Goal: Task Accomplishment & Management: Manage account settings

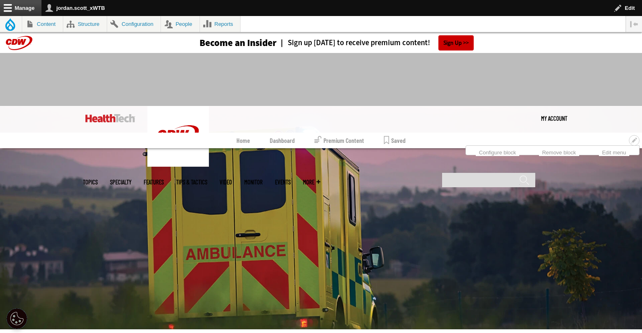
click at [279, 139] on link "Dashboard" at bounding box center [282, 141] width 25 height 16
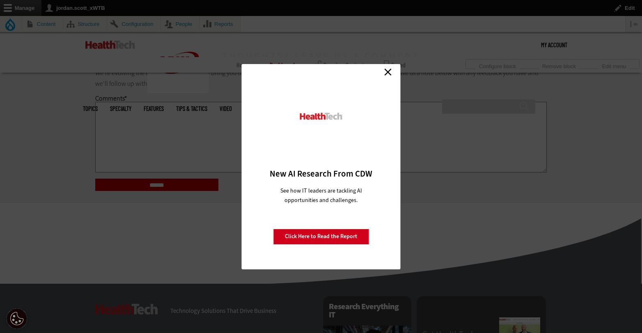
scroll to position [1249, 0]
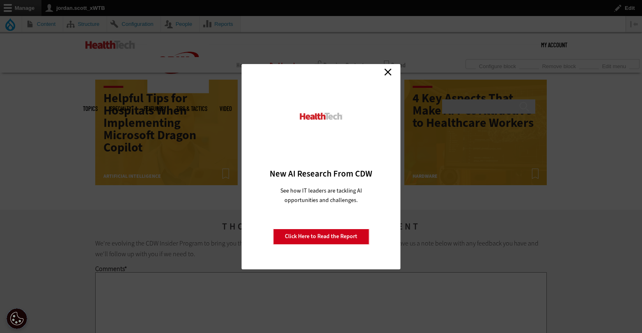
click at [391, 68] on link "Close" at bounding box center [388, 72] width 12 height 12
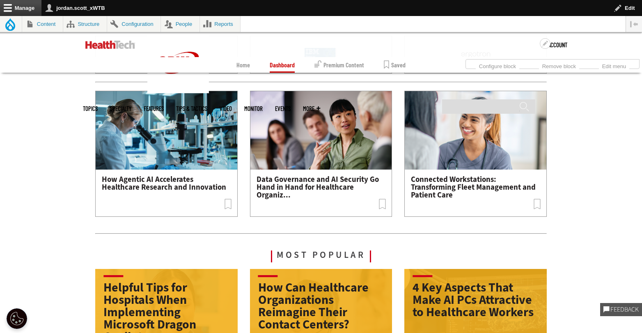
scroll to position [964, 0]
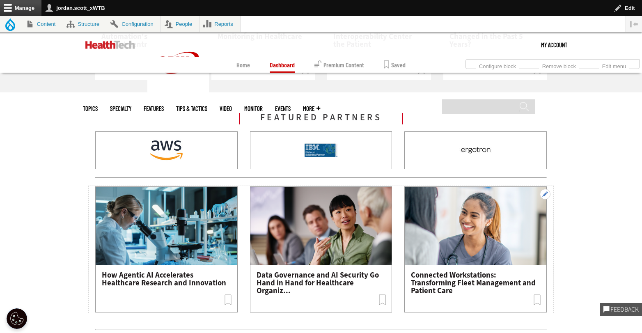
click at [548, 194] on button "Open configuration options" at bounding box center [545, 194] width 11 height 11
click at [527, 210] on link "Edit subqueue" at bounding box center [530, 207] width 41 height 9
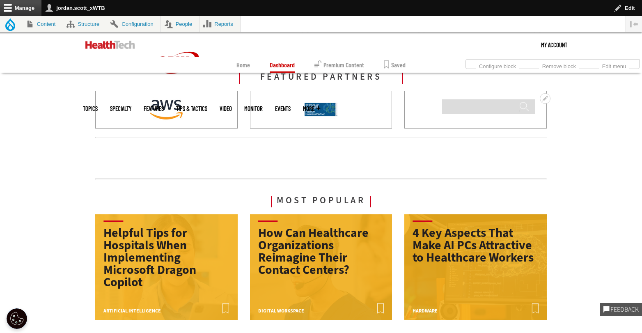
scroll to position [955, 0]
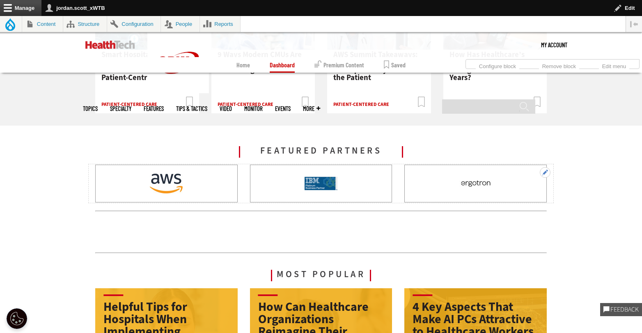
click at [548, 173] on button "Open configuration options" at bounding box center [545, 172] width 11 height 11
click at [532, 183] on link "Edit subqueue" at bounding box center [530, 185] width 41 height 9
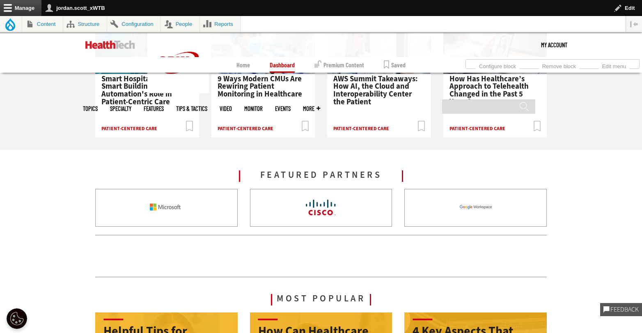
scroll to position [1014, 0]
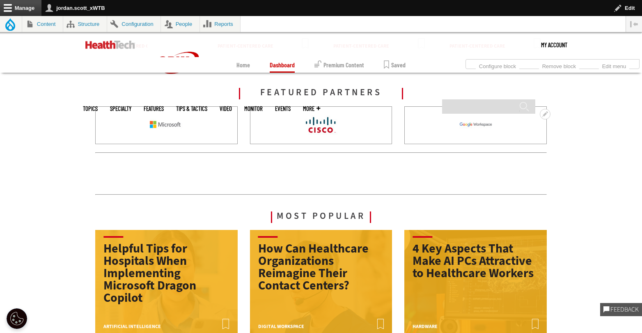
click at [178, 126] on img at bounding box center [166, 125] width 33 height 33
click at [334, 120] on img at bounding box center [321, 125] width 33 height 33
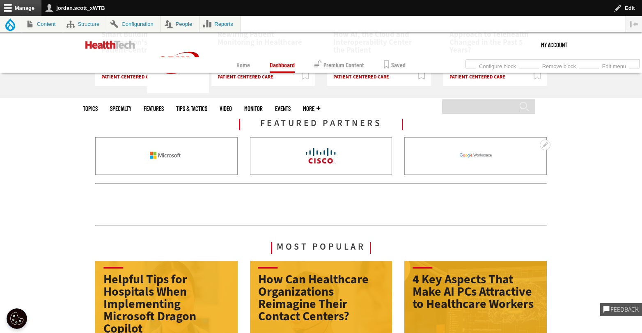
click at [477, 157] on img at bounding box center [476, 156] width 33 height 33
click at [547, 144] on button "Open configuration options" at bounding box center [545, 145] width 11 height 11
click at [531, 155] on link "Edit subqueue" at bounding box center [530, 157] width 41 height 9
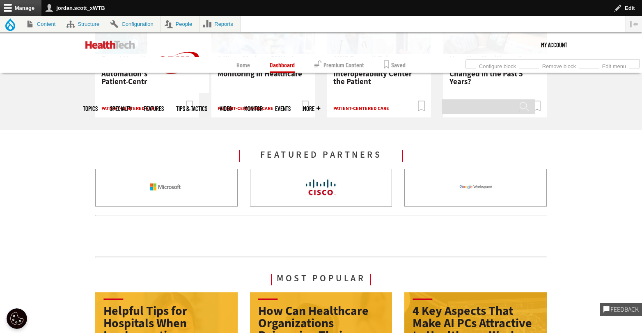
scroll to position [983, 0]
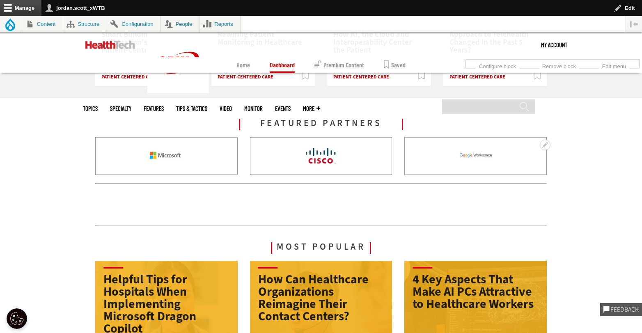
click at [310, 155] on img at bounding box center [321, 156] width 33 height 33
click at [481, 154] on img at bounding box center [476, 156] width 33 height 33
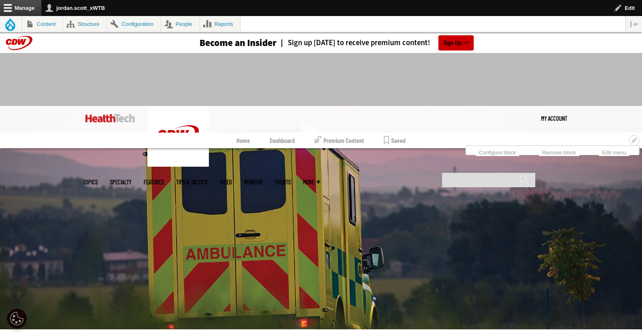
click at [279, 140] on link "Dashboard" at bounding box center [282, 141] width 25 height 16
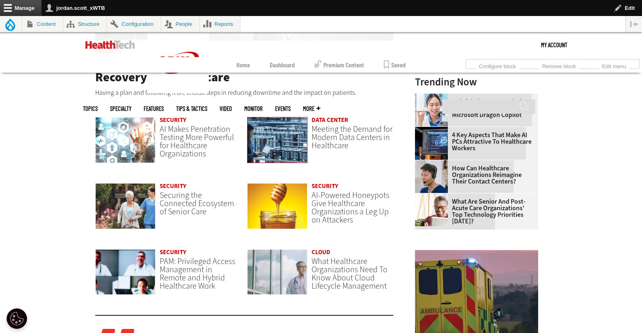
scroll to position [600, 0]
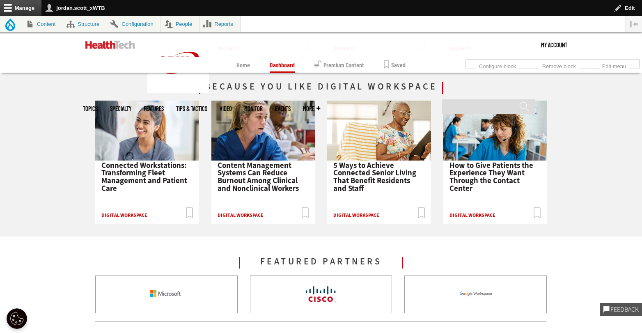
scroll to position [935, 0]
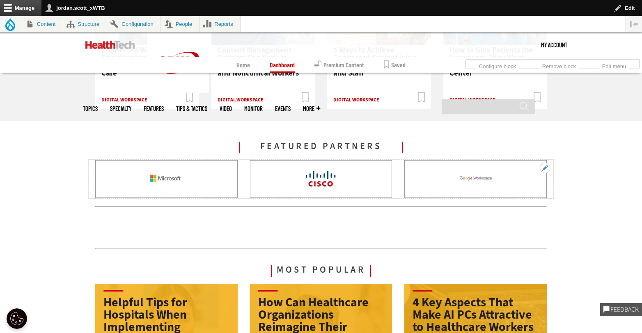
click at [546, 167] on button "Open configuration options" at bounding box center [545, 168] width 11 height 11
click at [534, 179] on link "Edit subqueue" at bounding box center [530, 180] width 41 height 9
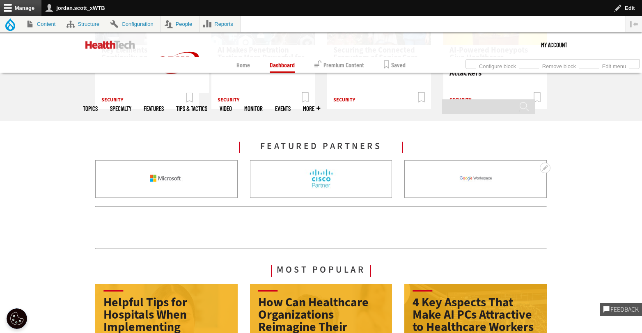
click at [320, 182] on img at bounding box center [321, 179] width 33 height 33
